Goal: Task Accomplishment & Management: Manage account settings

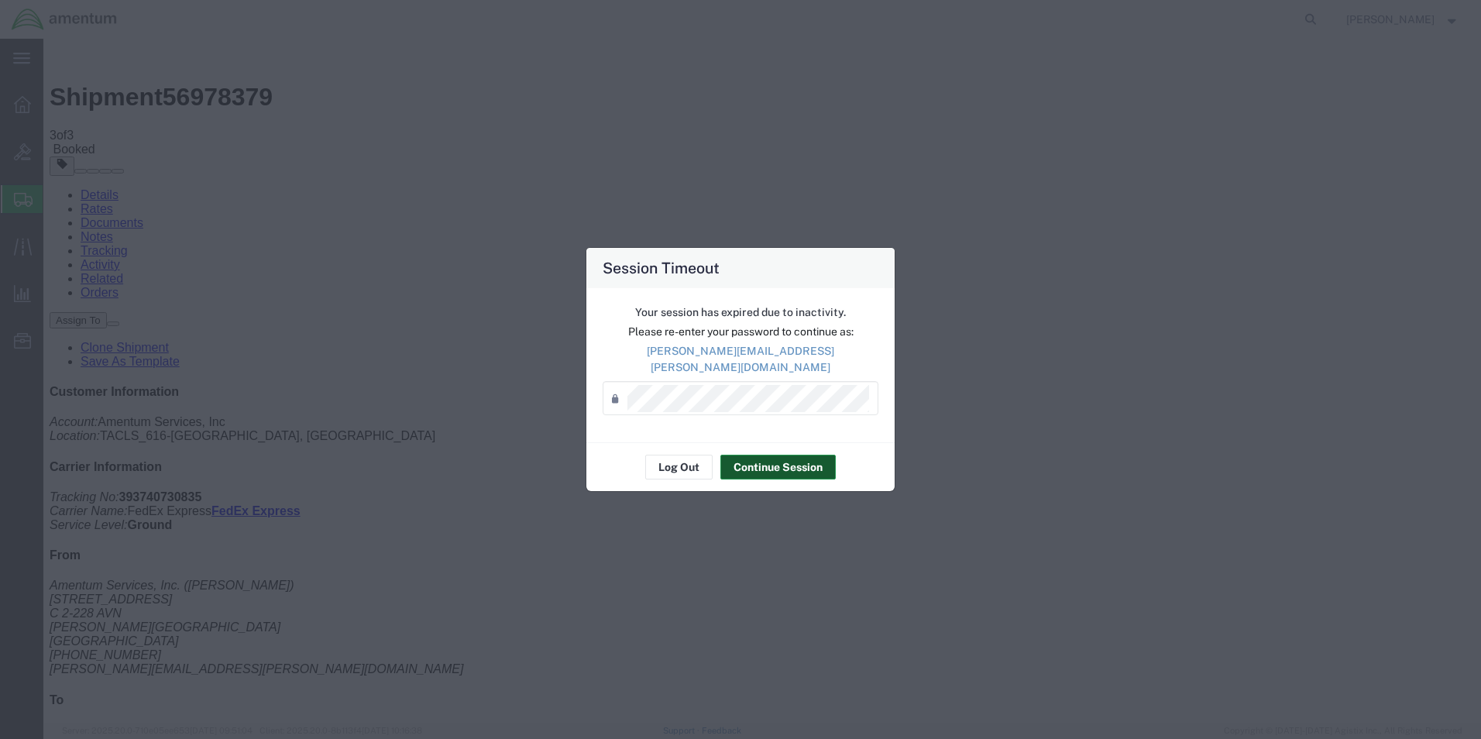
click at [750, 455] on button "Continue Session" at bounding box center [777, 467] width 115 height 25
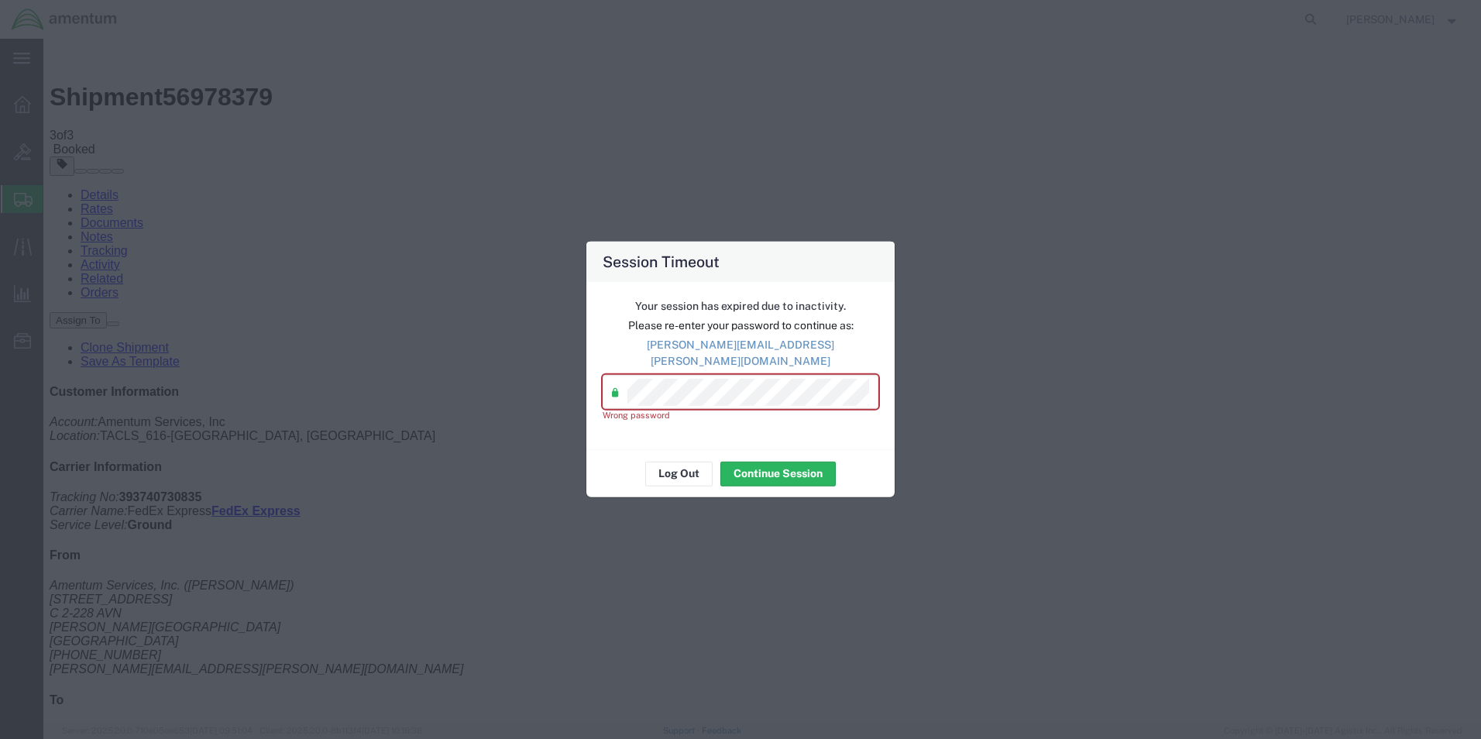
click at [595, 400] on div "Your session has expired due to inactivity. Please re-enter your password to co…" at bounding box center [740, 365] width 308 height 167
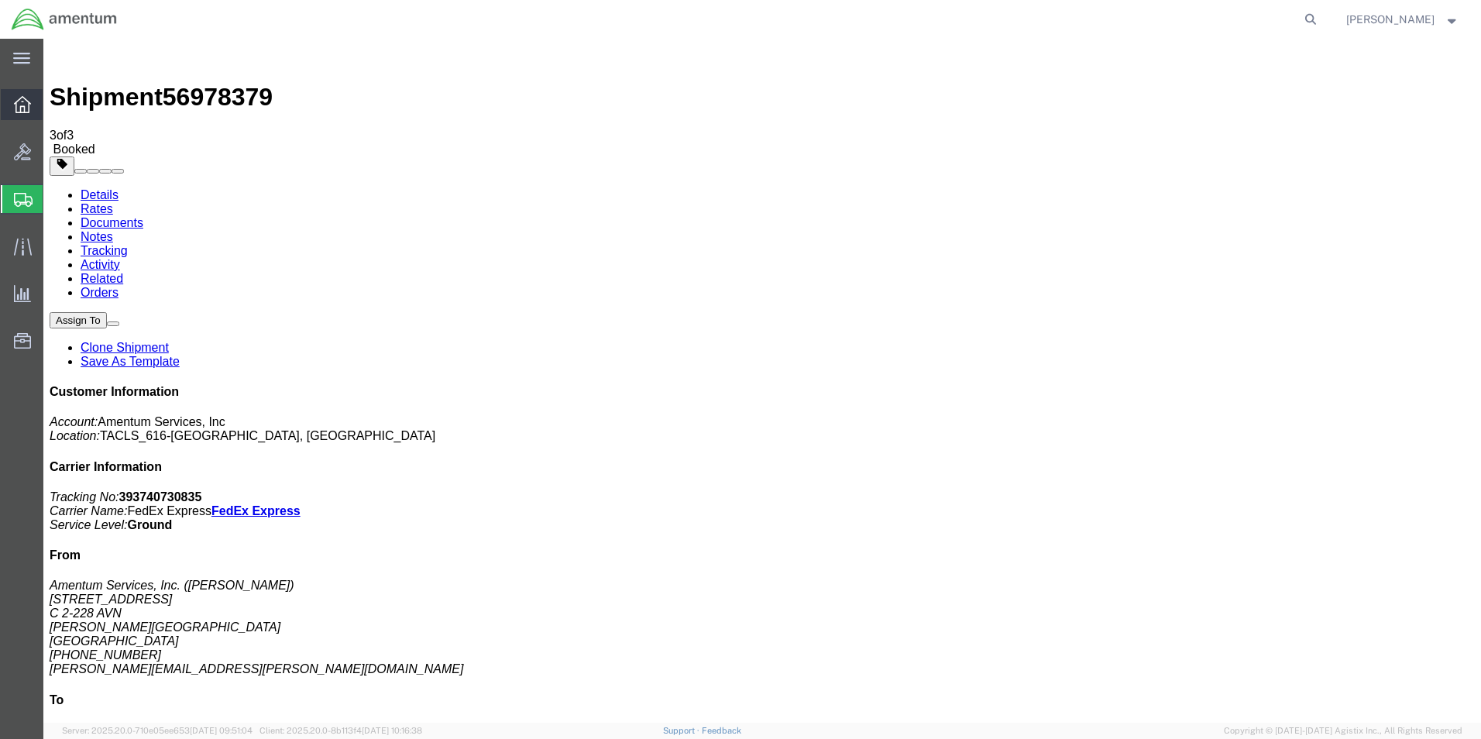
click at [17, 94] on div at bounding box center [22, 104] width 43 height 31
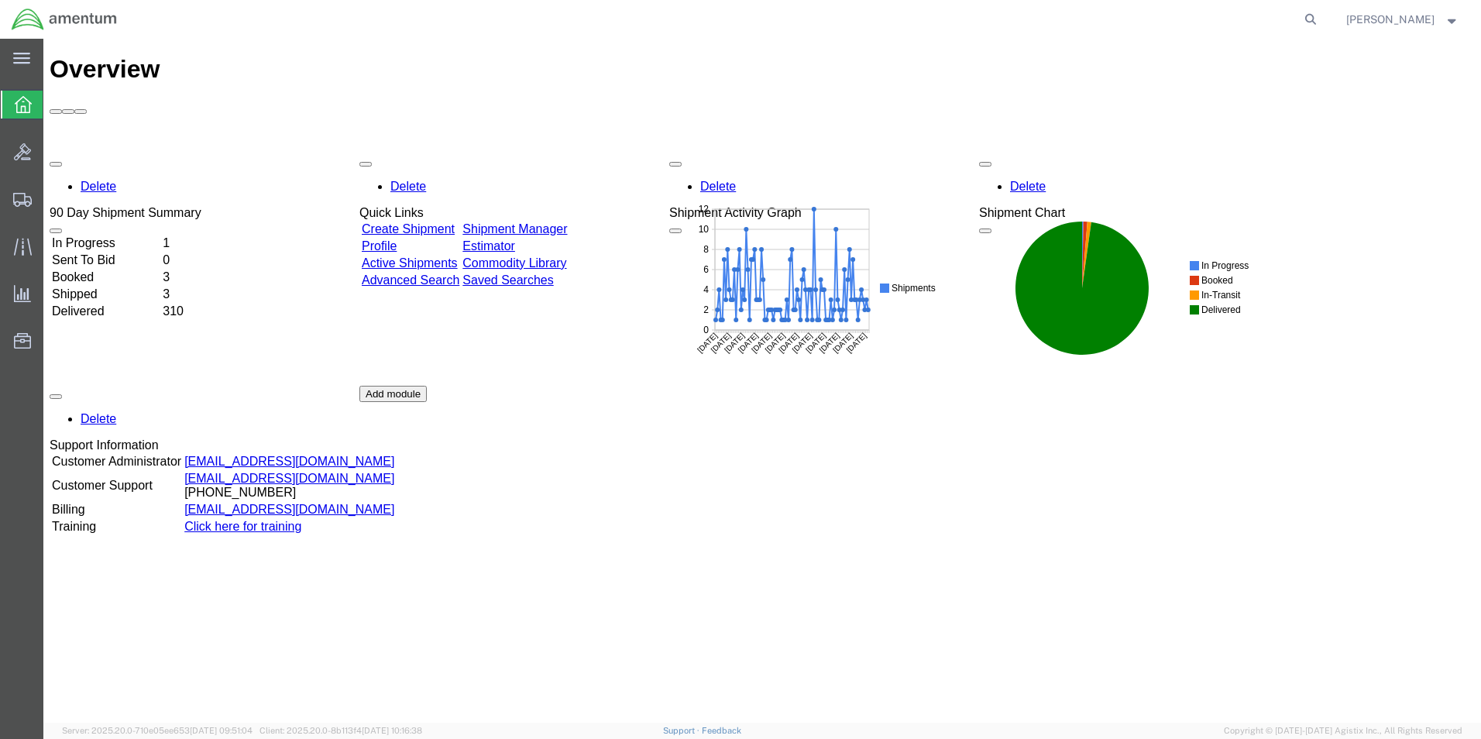
click at [567, 222] on link "Shipment Manager" at bounding box center [514, 228] width 105 height 13
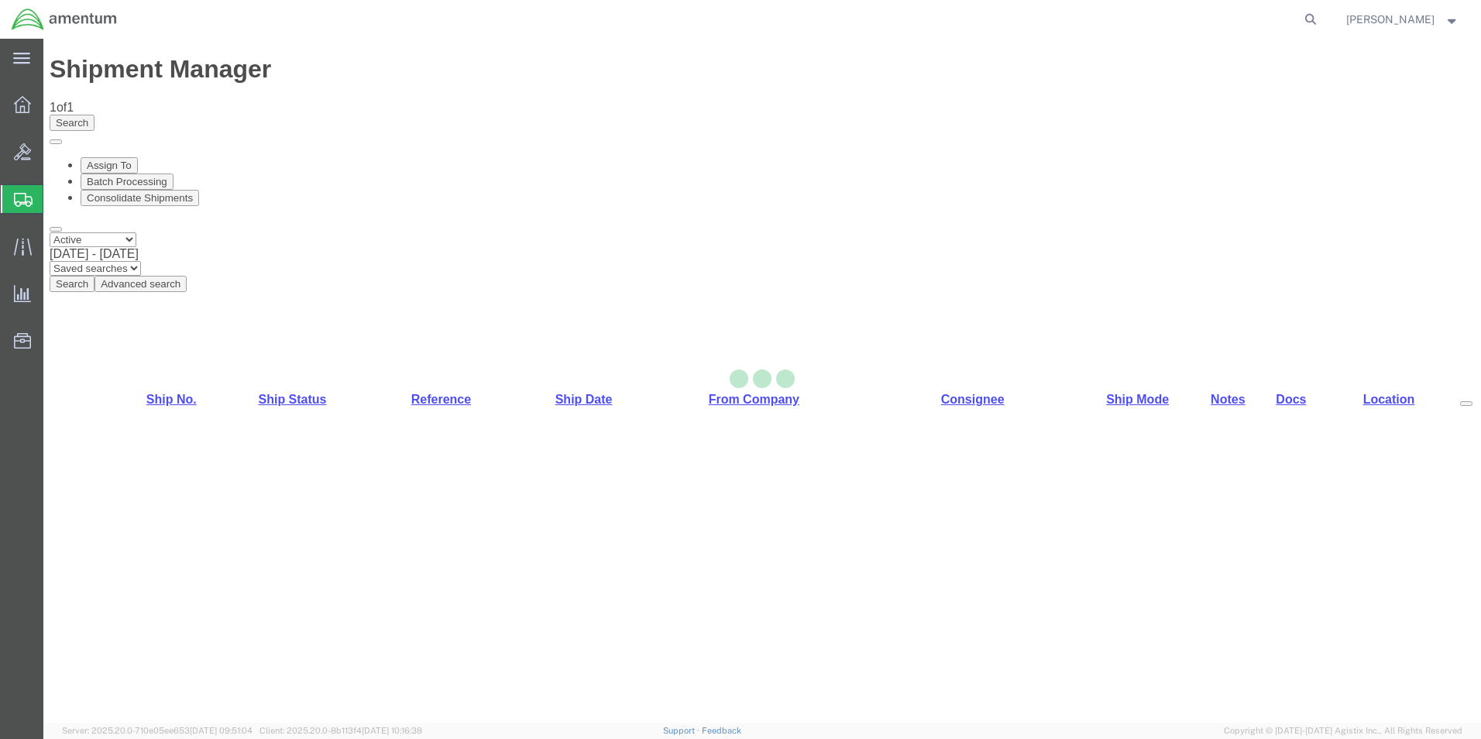
select select "42712"
select select "42702"
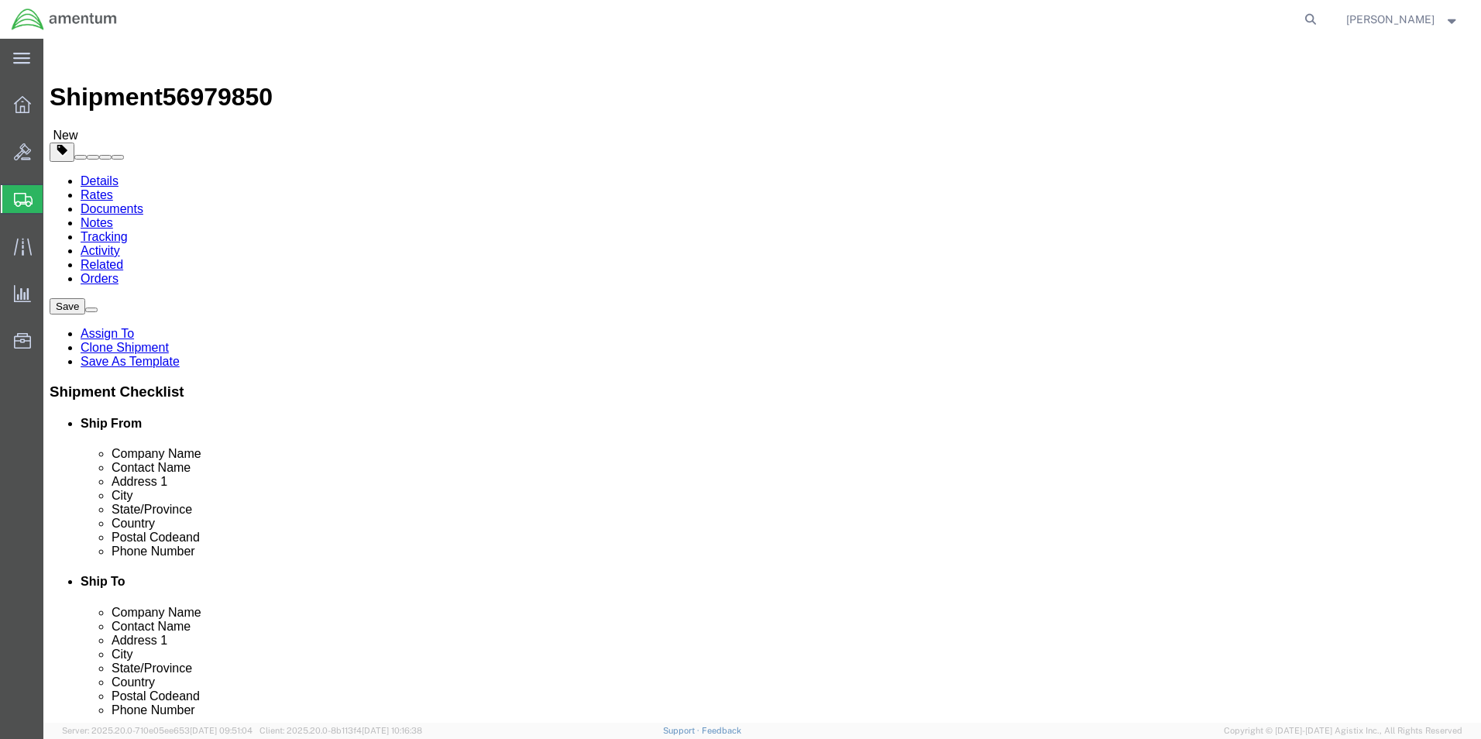
drag, startPoint x: 904, startPoint y: 345, endPoint x: 731, endPoint y: 353, distance: 172.9
click div "Address 1 100 MINUTEMAN PKWY"
type input "122"
select select
type input "L"
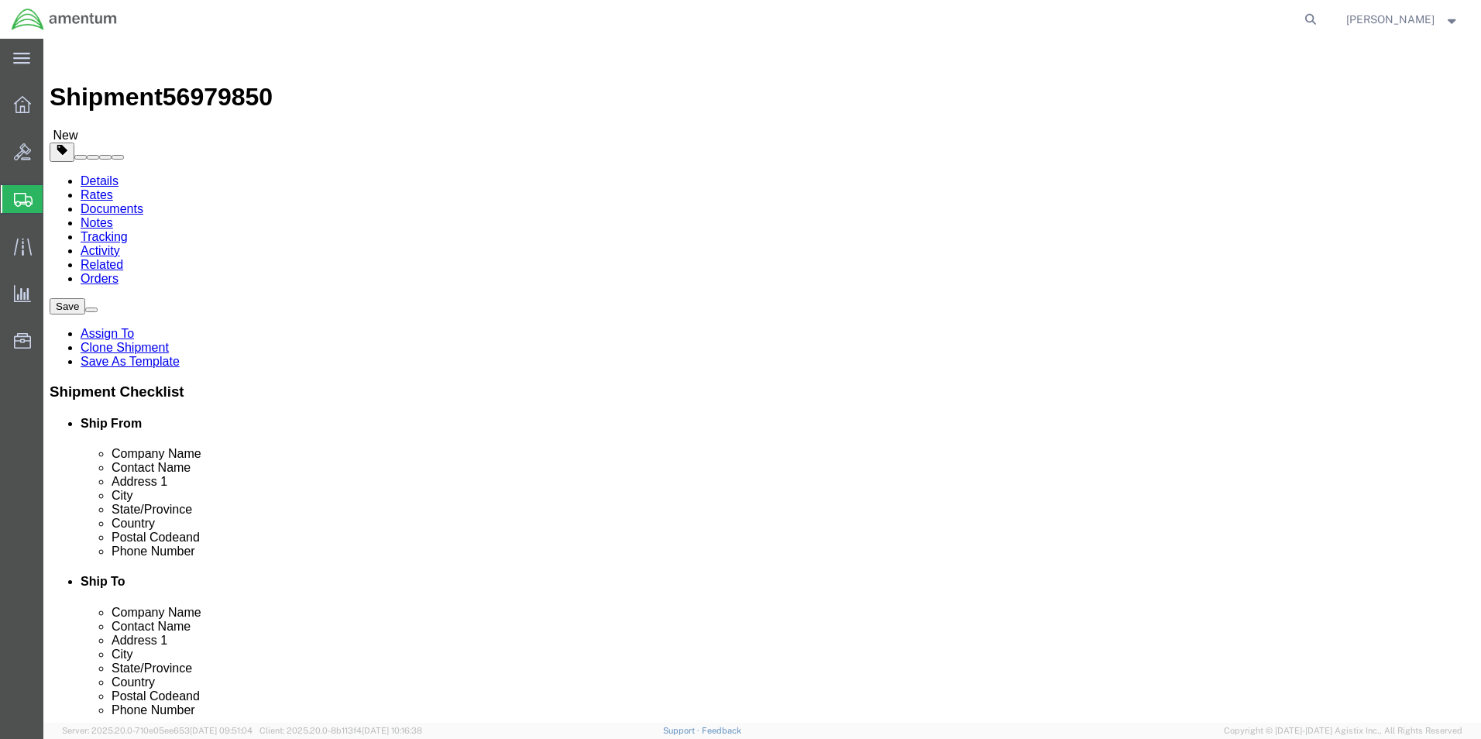
click input "122"
type input "[STREET_ADDRESS]"
drag, startPoint x: 880, startPoint y: 523, endPoint x: 790, endPoint y: 531, distance: 90.2
click input "[PHONE_NUMBER]"
type input "7854800769"
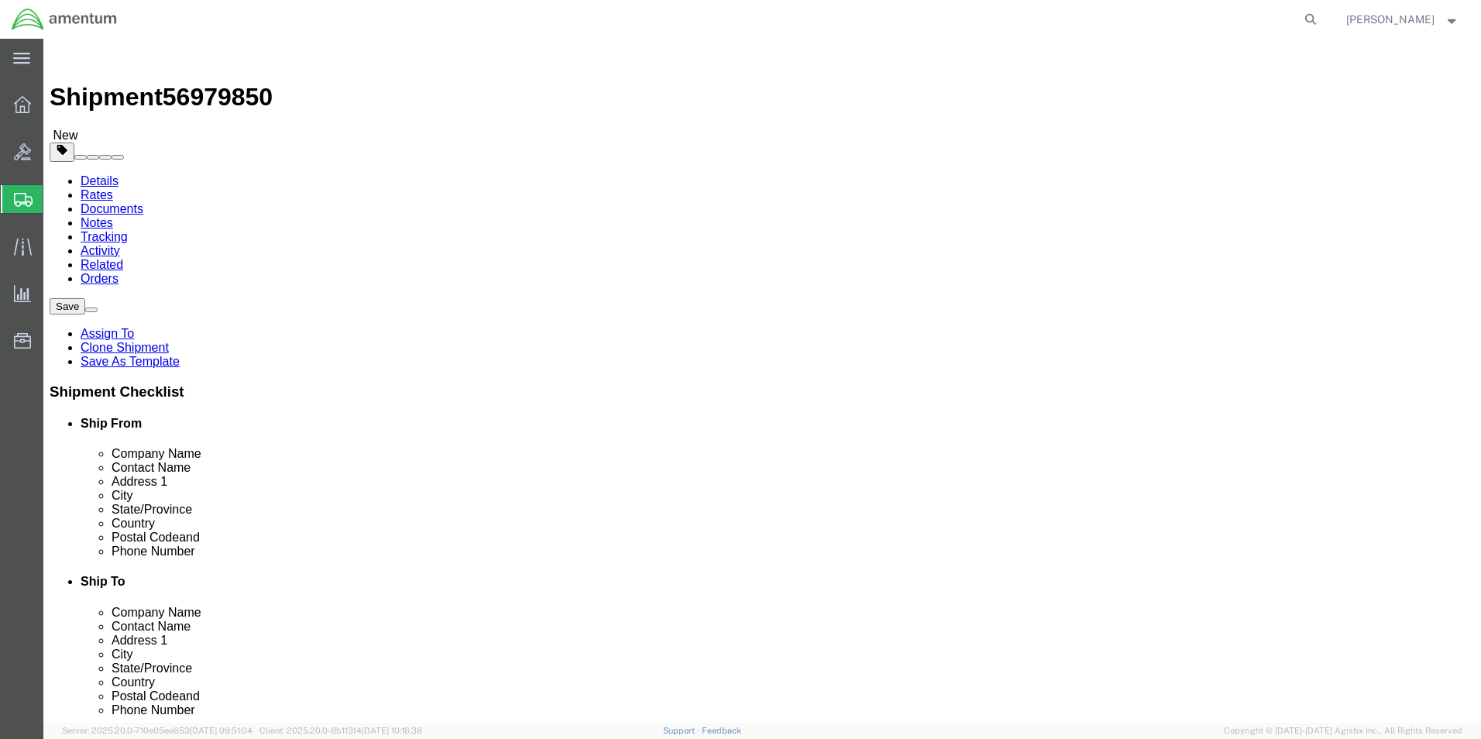
drag, startPoint x: 289, startPoint y: 317, endPoint x: 139, endPoint y: 338, distance: 151.7
click div "Location TACLS_616-[GEOGRAPHIC_DATA], [GEOGRAPHIC_DATA] Select My Profile Locat…"
click div
click input "marcu"
type input "[PERSON_NAME]"
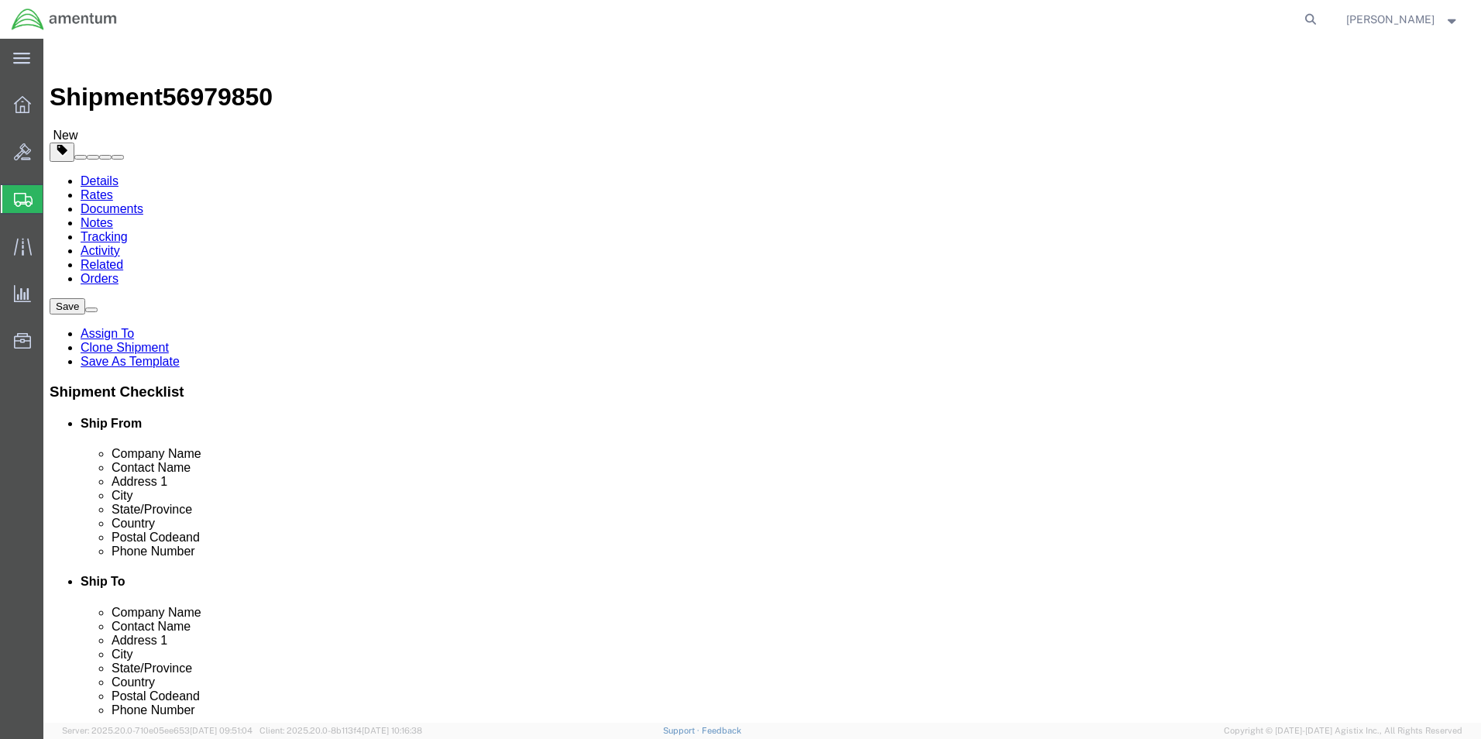
click p "- Amentum Services, Inc. - ([PERSON_NAME]) [STREET_ADDRESS][PERSON_NAME]"
select select
type input "28308"
type input "[PHONE_NUMBER]"
type input "[PERSON_NAME][EMAIL_ADDRESS][PERSON_NAME][DOMAIN_NAME]"
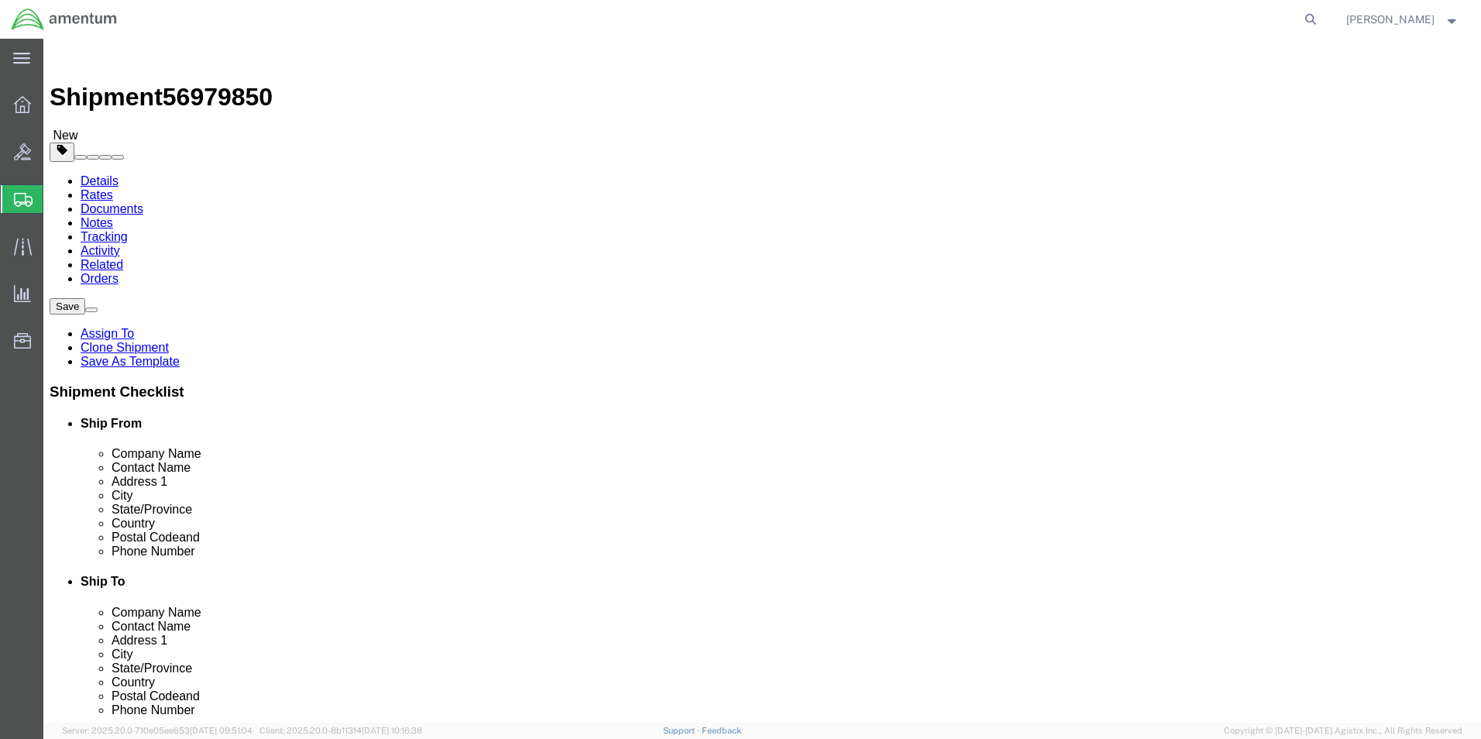
checkbox input "true"
select select "NC"
type input "[PERSON_NAME]"
click input "checkbox"
checkbox input "false"
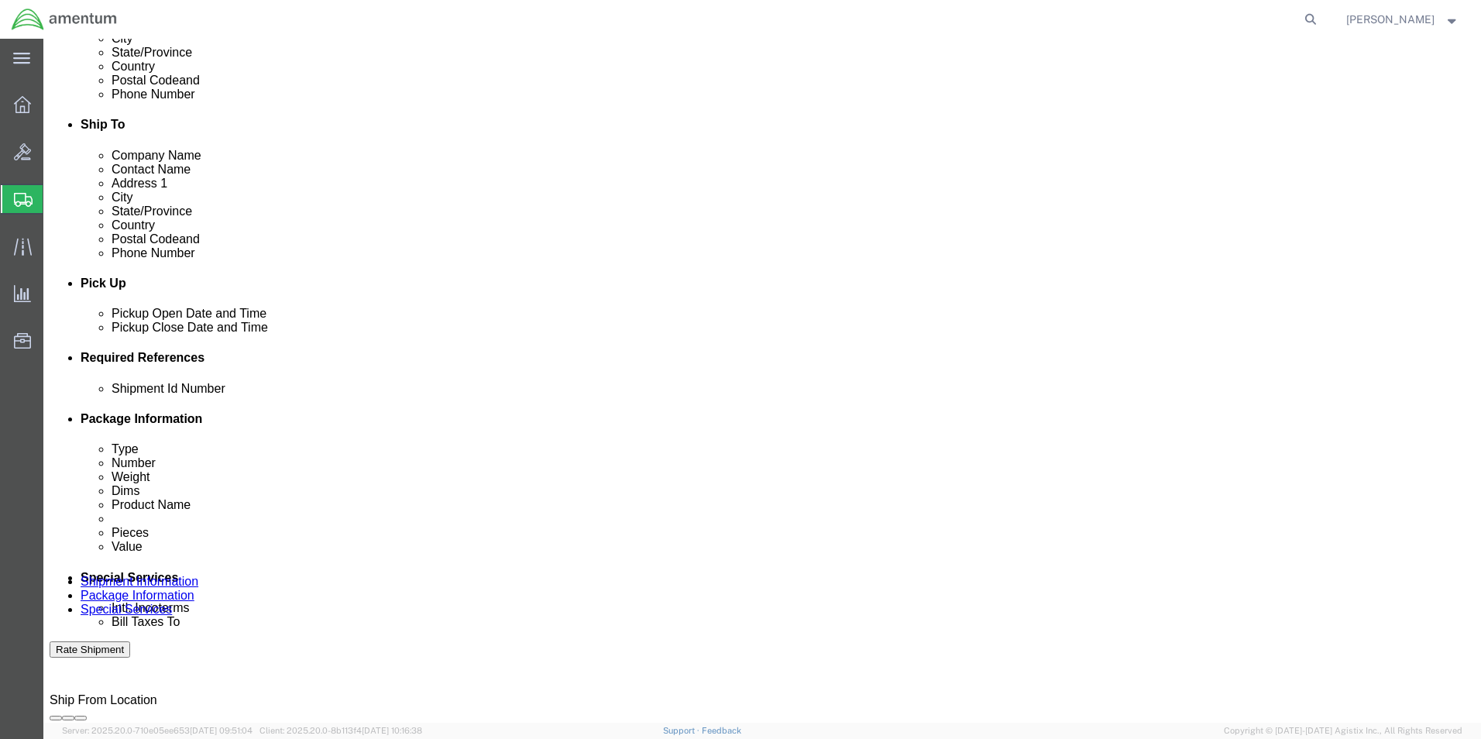
scroll to position [465, 0]
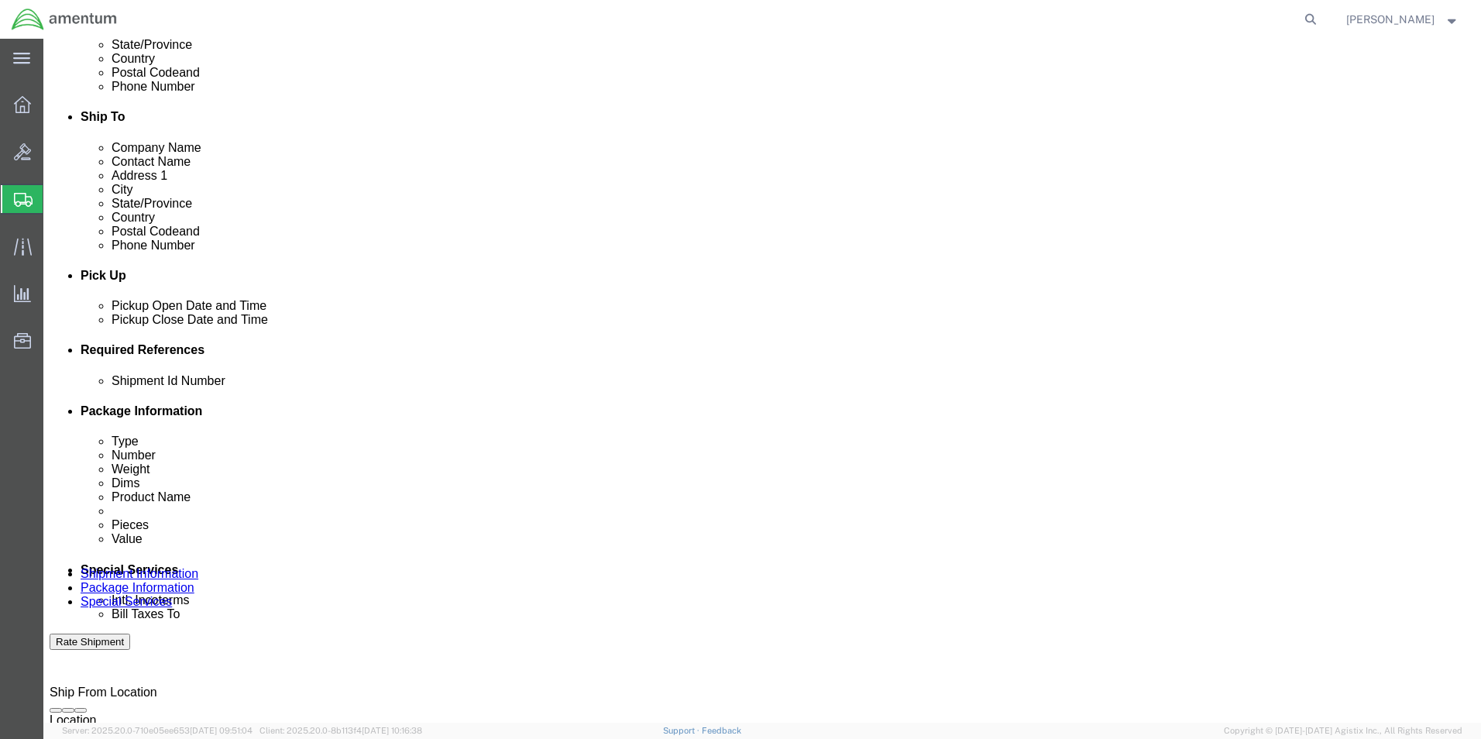
click button "Rate Shipment"
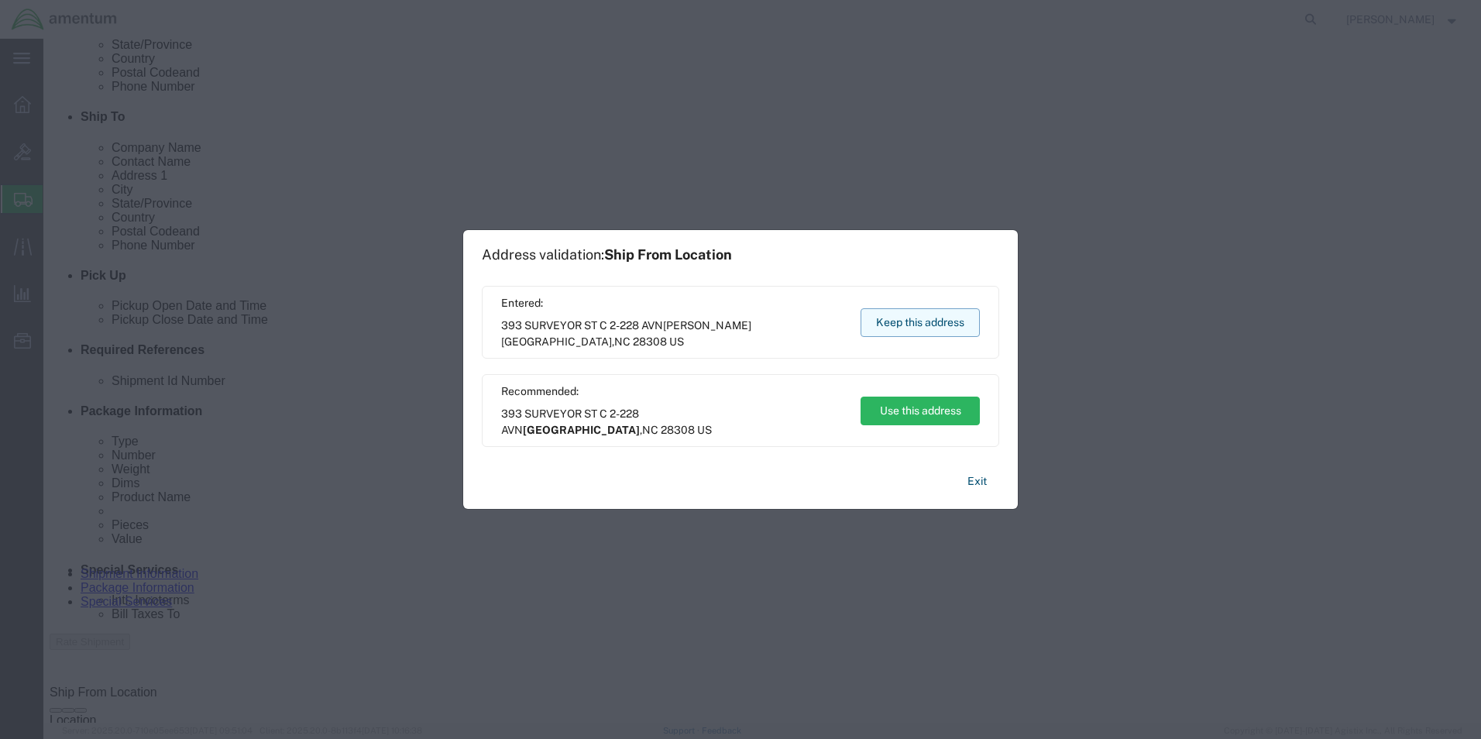
click at [910, 315] on button "Keep this address" at bounding box center [919, 322] width 119 height 29
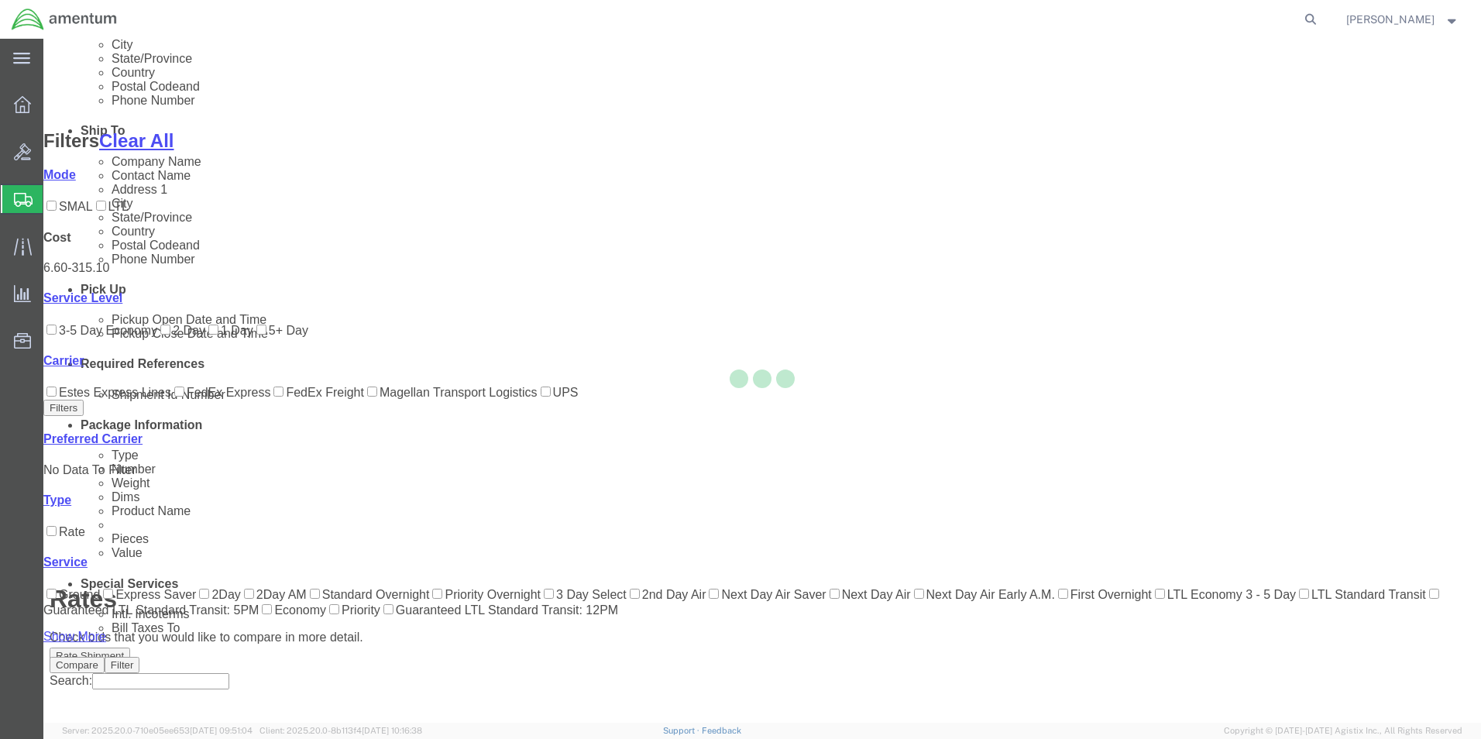
scroll to position [96, 0]
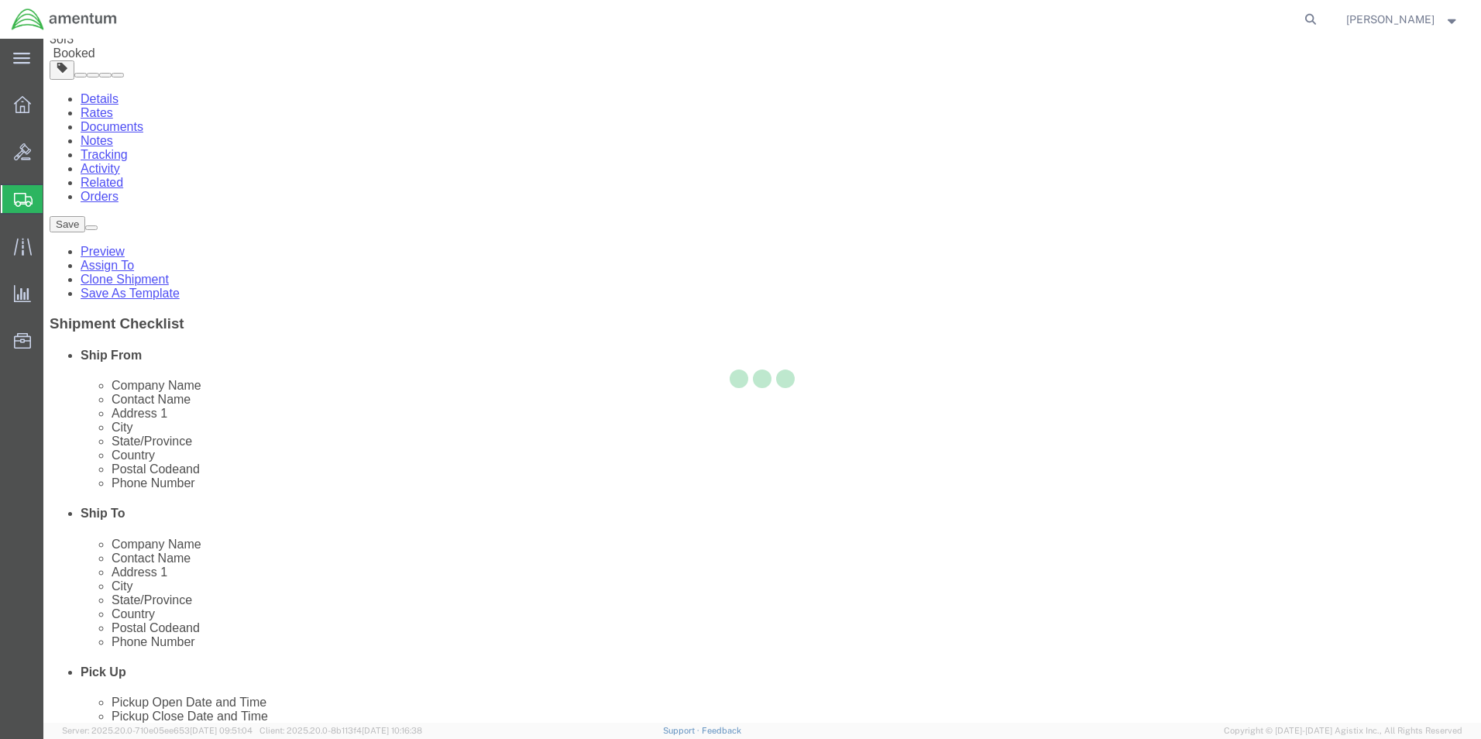
scroll to position [0, 0]
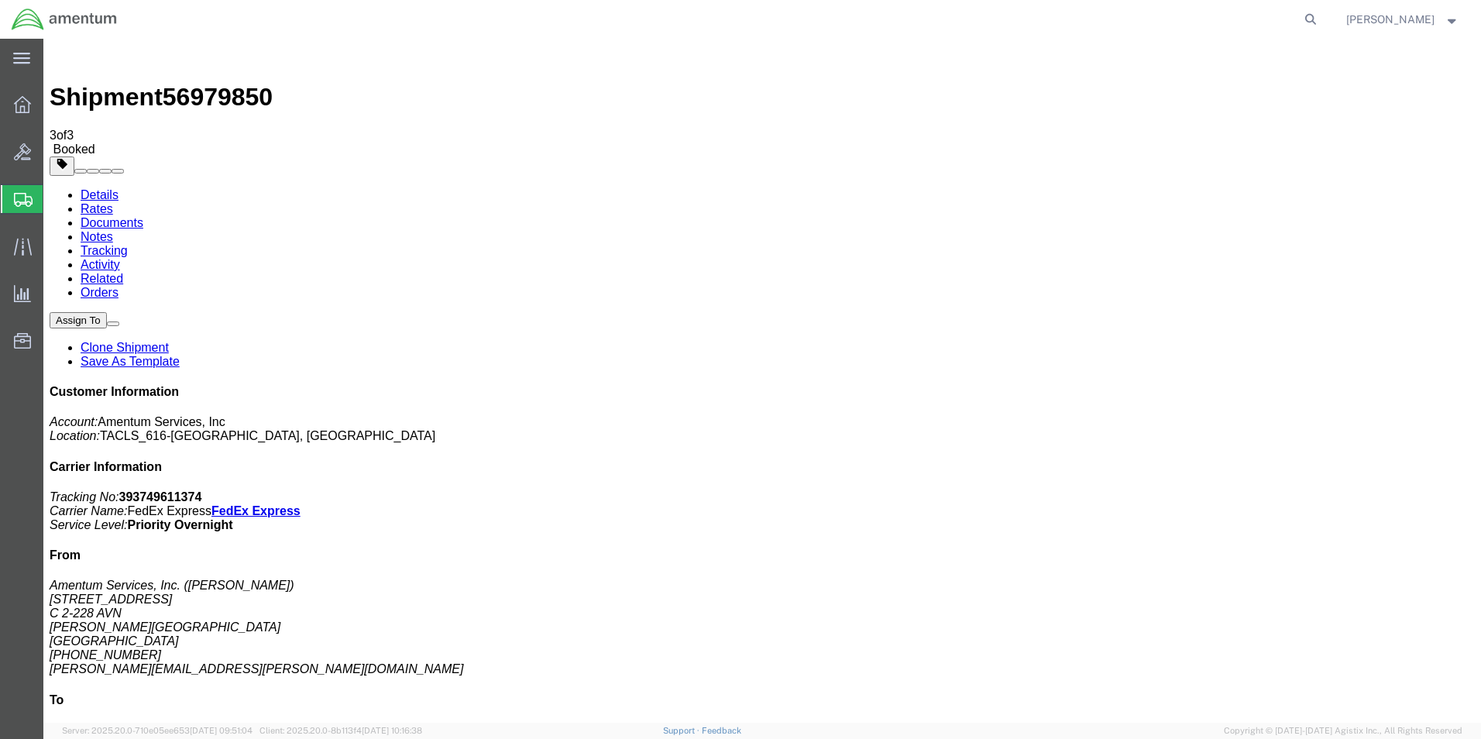
click at [96, 188] on link "Details" at bounding box center [100, 194] width 38 height 13
click link "Schedule pickup request"
